Goal: Task Accomplishment & Management: Use online tool/utility

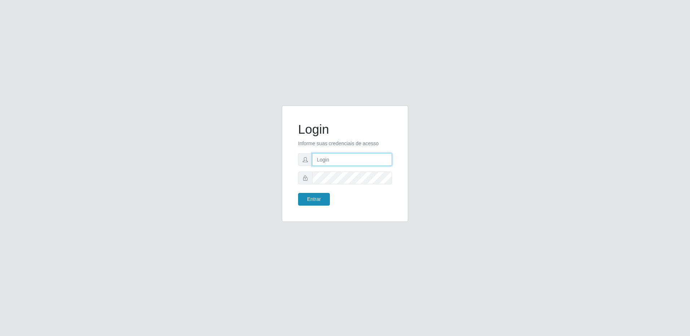
type input "[EMAIL_ADDRESS][DOMAIN_NAME]"
click at [320, 200] on button "Entrar" at bounding box center [314, 199] width 32 height 13
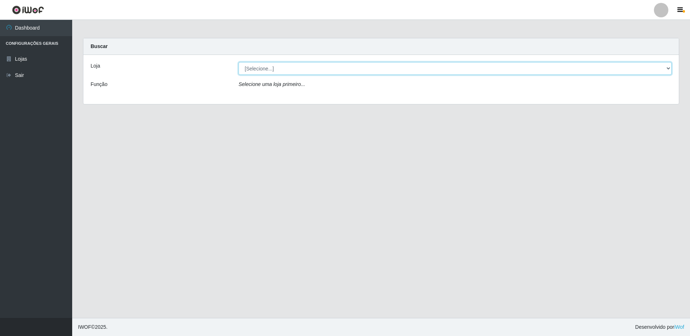
click at [262, 70] on select "[Selecione...] Extrabom - Loja 16 [GEOGRAPHIC_DATA]" at bounding box center [454, 68] width 433 height 13
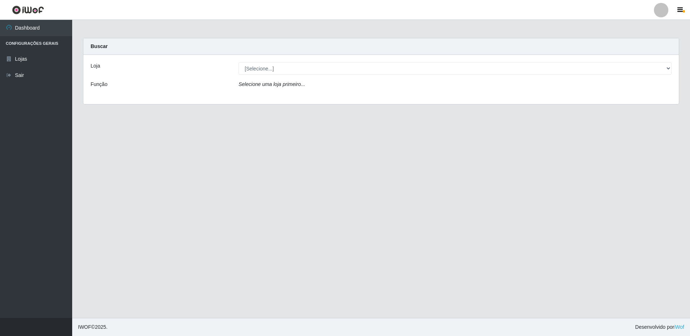
click at [257, 96] on div "Loja [Selecione...] Extrabom - Loja 16 [GEOGRAPHIC_DATA] Função Selecione uma l…" at bounding box center [380, 79] width 595 height 49
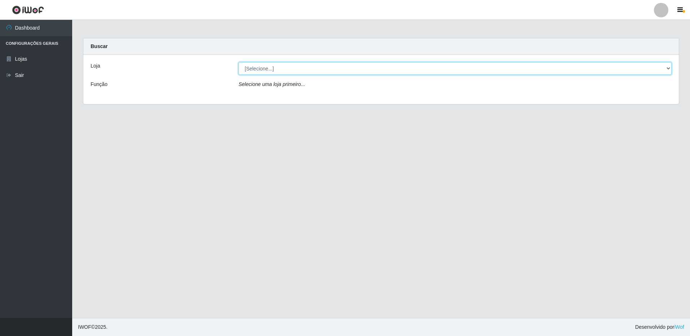
click at [250, 70] on select "[Selecione...] Extrabom - Loja 16 [GEOGRAPHIC_DATA]" at bounding box center [454, 68] width 433 height 13
select select "450"
click at [238, 62] on select "[Selecione...] Extrabom - Loja 16 [GEOGRAPHIC_DATA]" at bounding box center [454, 68] width 433 height 13
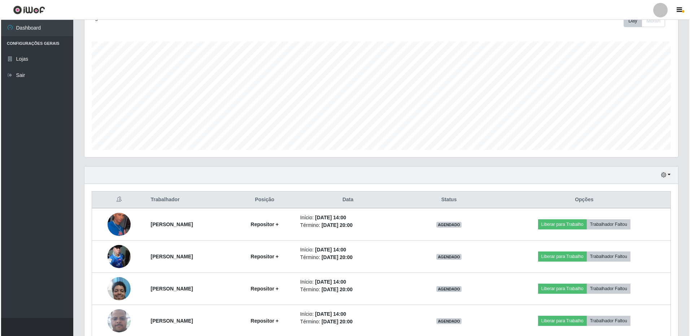
scroll to position [208, 0]
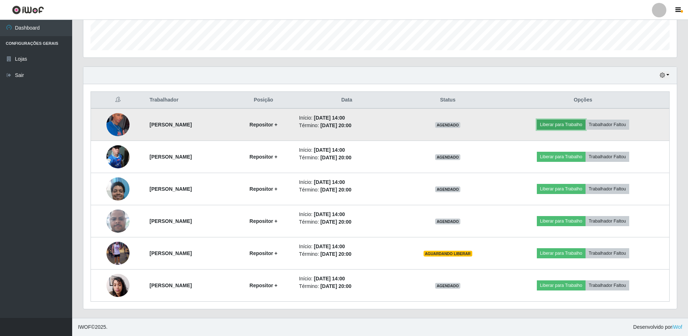
click at [566, 126] on button "Liberar para Trabalho" at bounding box center [561, 124] width 49 height 10
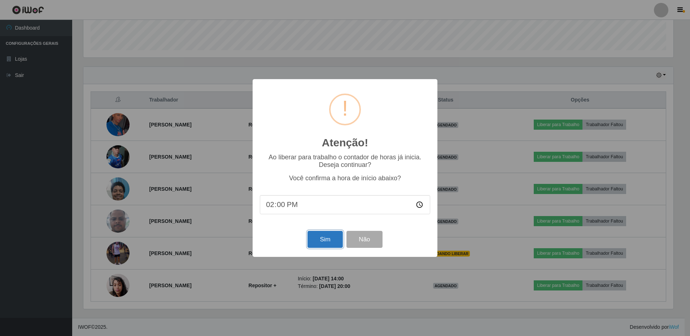
click at [325, 245] on button "Sim" at bounding box center [324, 239] width 35 height 17
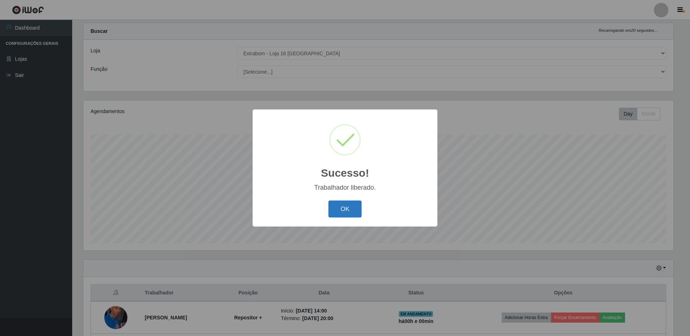
click at [328, 200] on button "OK" at bounding box center [345, 208] width 34 height 17
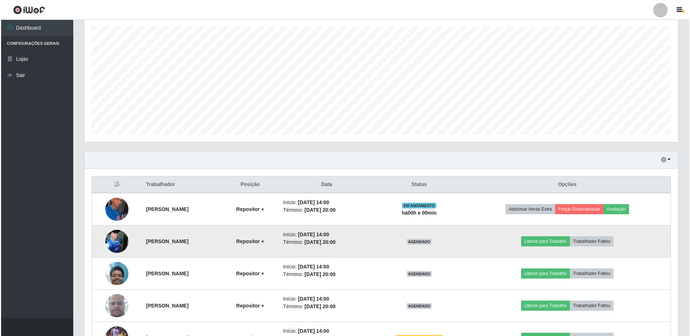
scroll to position [159, 0]
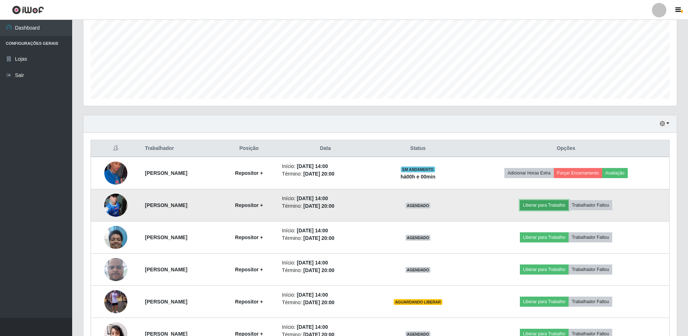
click at [542, 207] on button "Liberar para Trabalho" at bounding box center [544, 205] width 49 height 10
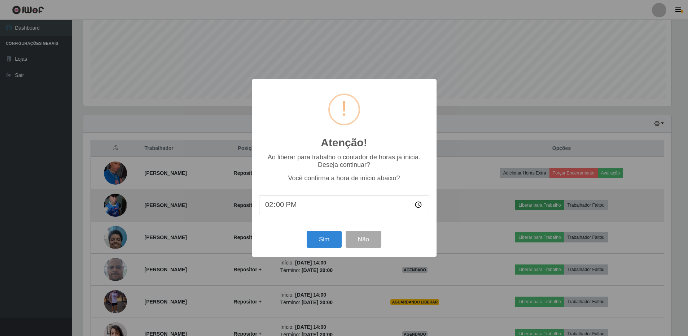
scroll to position [150, 590]
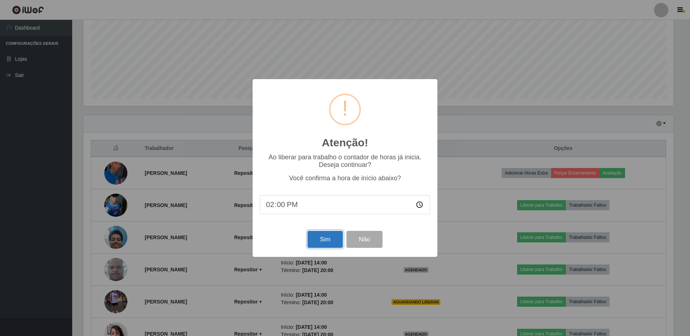
click at [316, 238] on button "Sim" at bounding box center [324, 239] width 35 height 17
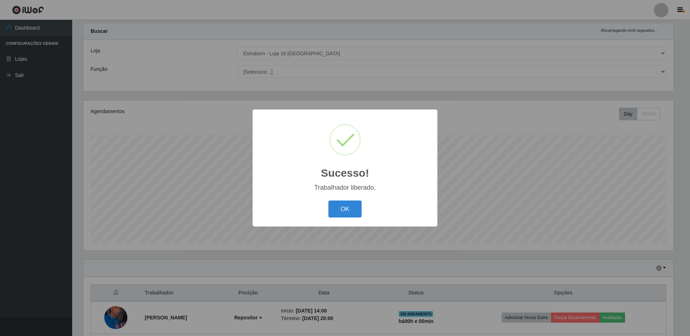
click at [328, 200] on button "OK" at bounding box center [345, 208] width 34 height 17
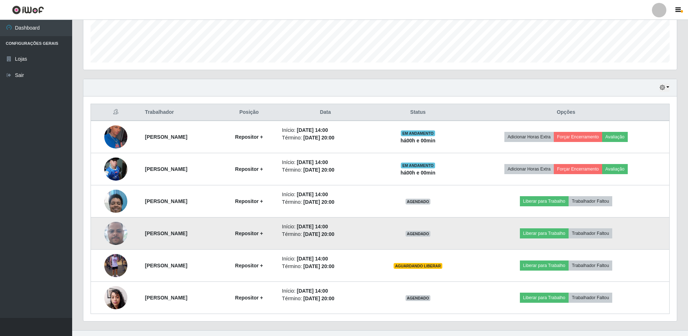
scroll to position [208, 0]
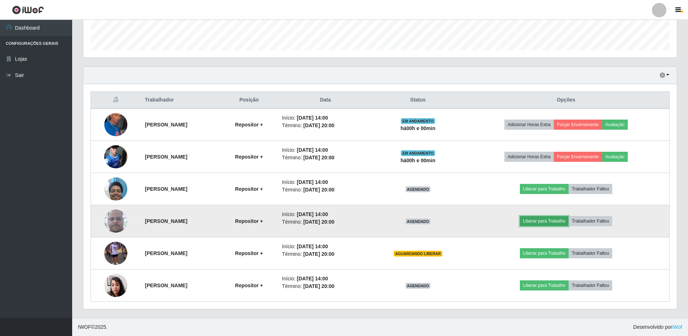
click at [548, 223] on button "Liberar para Trabalho" at bounding box center [544, 221] width 49 height 10
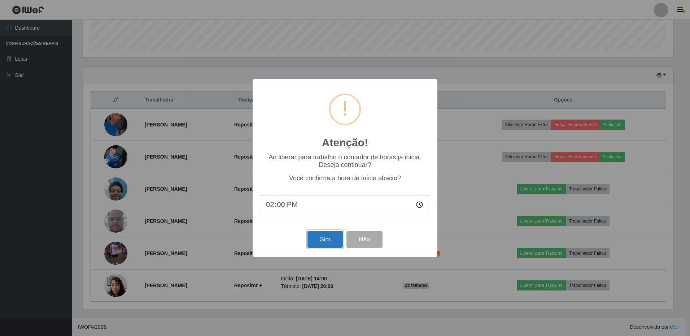
click at [315, 244] on button "Sim" at bounding box center [324, 239] width 35 height 17
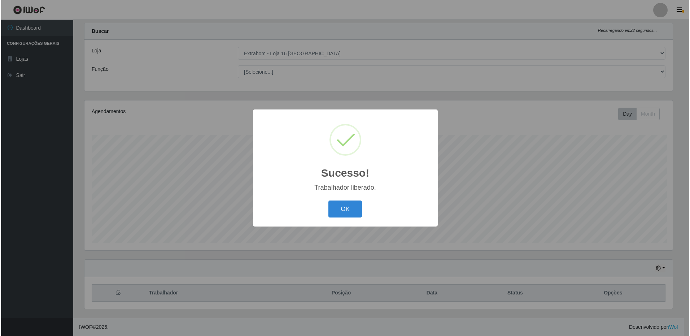
scroll to position [0, 0]
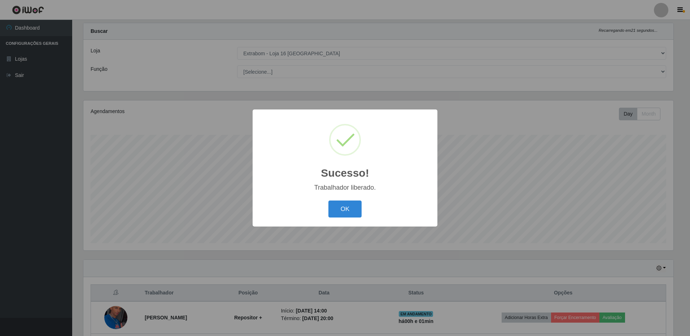
click at [328, 200] on button "OK" at bounding box center [345, 208] width 34 height 17
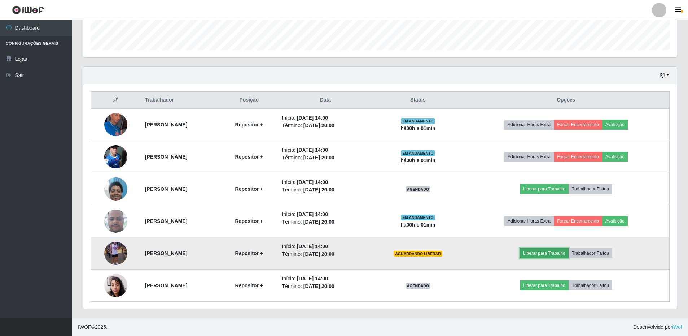
click at [545, 254] on button "Liberar para Trabalho" at bounding box center [544, 253] width 49 height 10
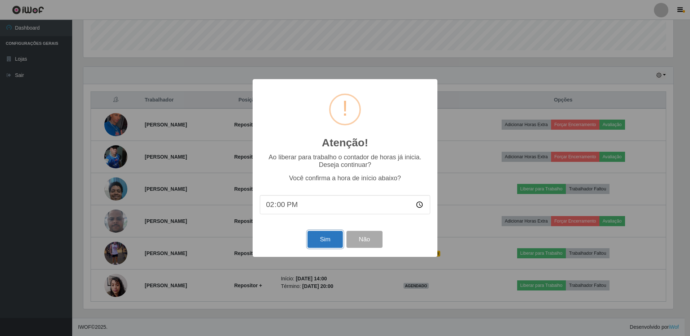
click at [314, 240] on button "Sim" at bounding box center [324, 239] width 35 height 17
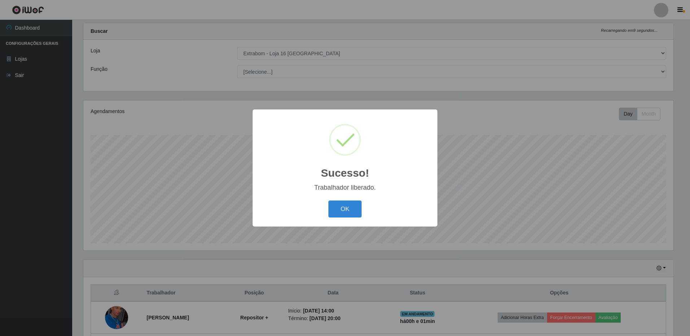
click at [328, 200] on button "OK" at bounding box center [345, 208] width 34 height 17
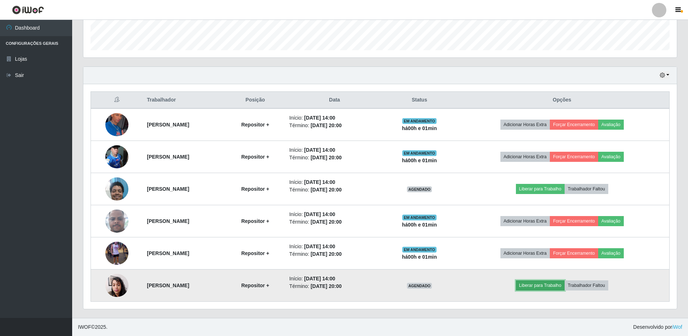
click at [547, 284] on button "Liberar para Trabalho" at bounding box center [540, 285] width 49 height 10
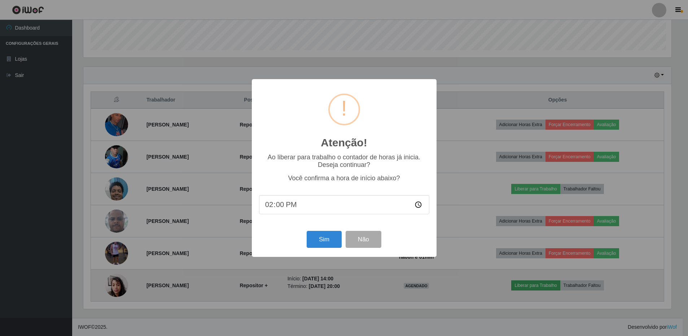
scroll to position [150, 590]
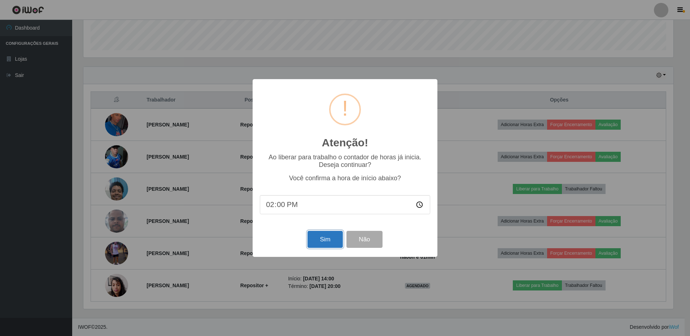
click at [329, 242] on button "Sim" at bounding box center [324, 239] width 35 height 17
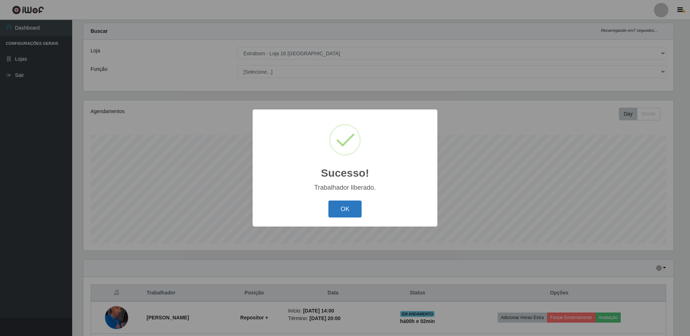
click at [339, 209] on button "OK" at bounding box center [345, 208] width 34 height 17
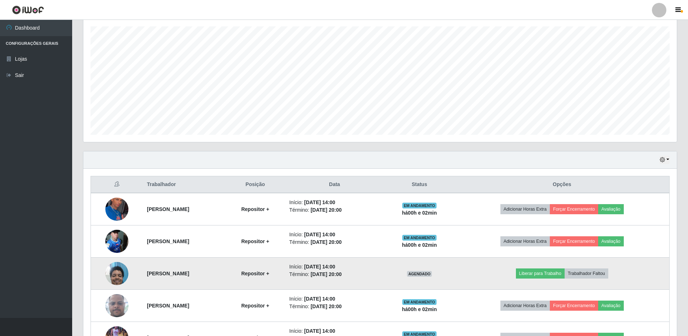
scroll to position [208, 0]
